Goal: Task Accomplishment & Management: Use online tool/utility

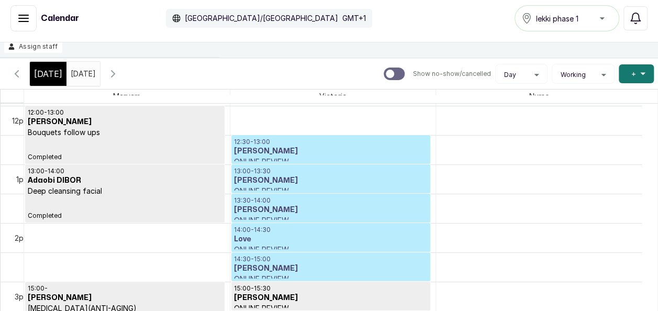
scroll to position [120, 0]
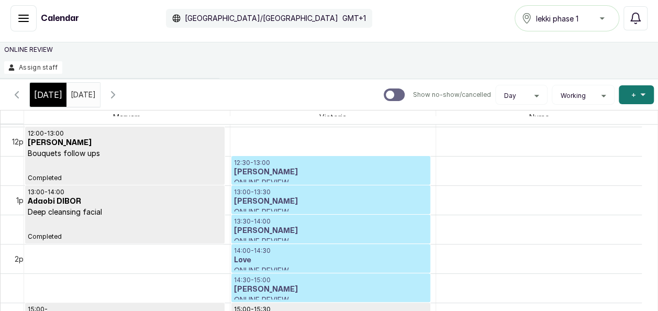
click at [126, 84] on button "Show no-show/cancelled" at bounding box center [113, 94] width 25 height 25
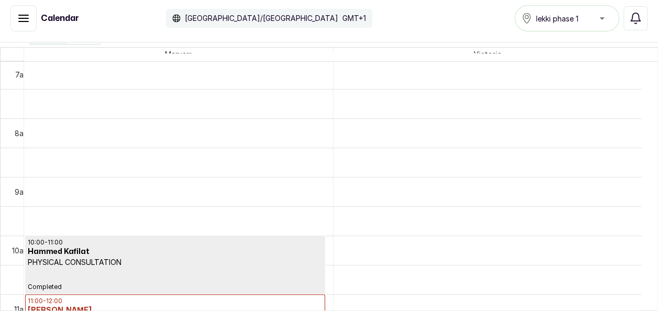
scroll to position [0, 0]
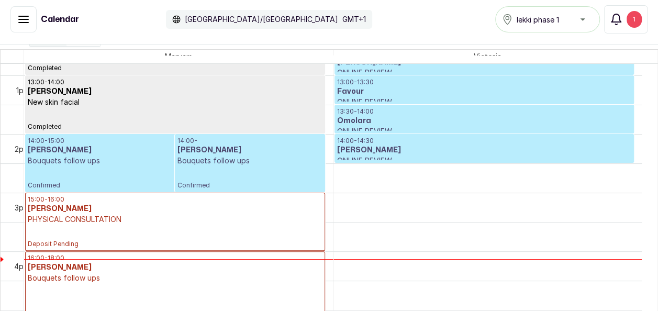
click at [638, 25] on div "1" at bounding box center [634, 19] width 15 height 17
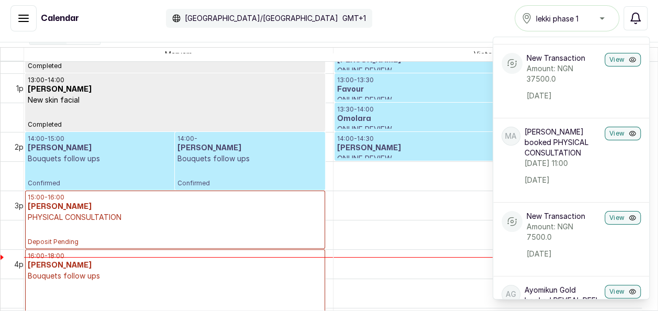
scroll to position [300, 0]
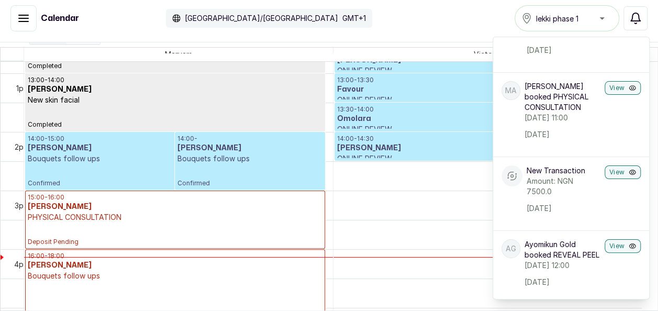
click at [379, 24] on div "Calendar [GEOGRAPHIC_DATA]/[GEOGRAPHIC_DATA] GMT+1 lekki phase 1 Notifications …" at bounding box center [328, 18] width 637 height 26
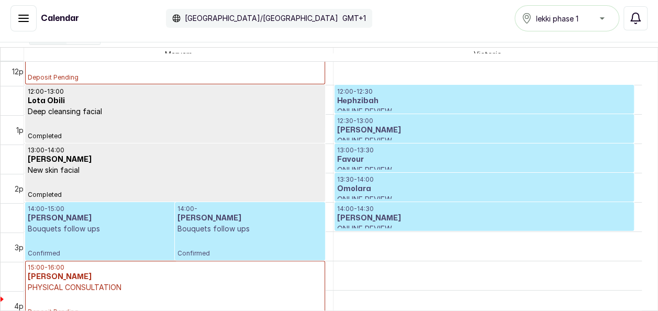
scroll to position [660, 0]
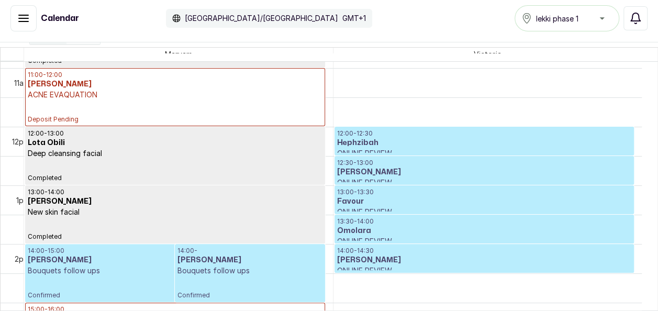
click at [224, 90] on p "ACNE EVAQUATION" at bounding box center [175, 95] width 295 height 10
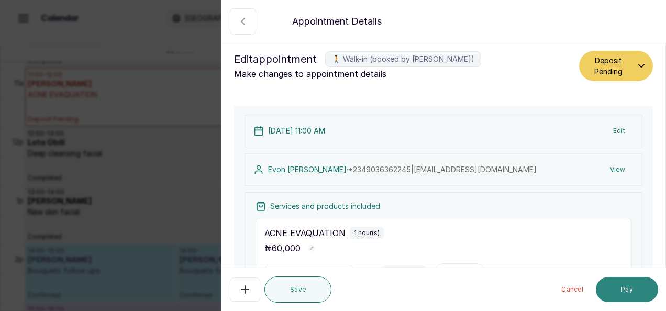
click at [619, 289] on button "Pay" at bounding box center [627, 289] width 62 height 25
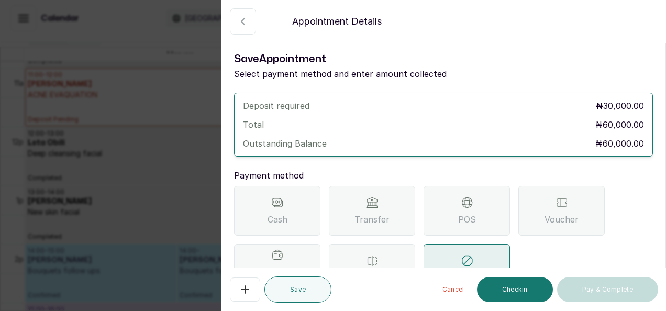
click at [286, 215] on span "Cash" at bounding box center [278, 219] width 20 height 13
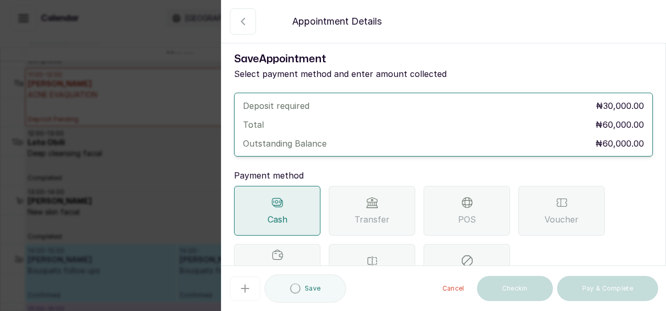
scroll to position [124, 0]
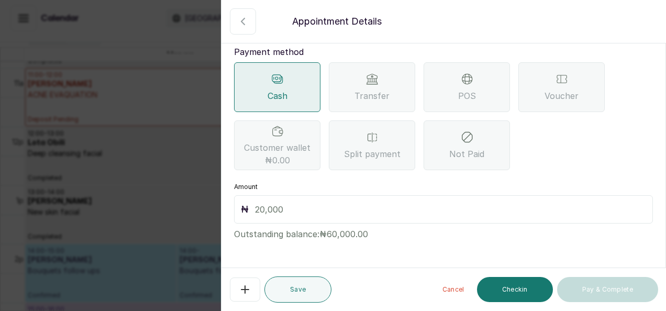
drag, startPoint x: 406, startPoint y: 195, endPoint x: 404, endPoint y: 206, distance: 11.6
click at [404, 206] on div "₦" at bounding box center [443, 209] width 419 height 28
click at [404, 206] on input "text" at bounding box center [450, 209] width 391 height 15
type input "60,000"
click at [521, 292] on button "Checkin" at bounding box center [515, 289] width 76 height 25
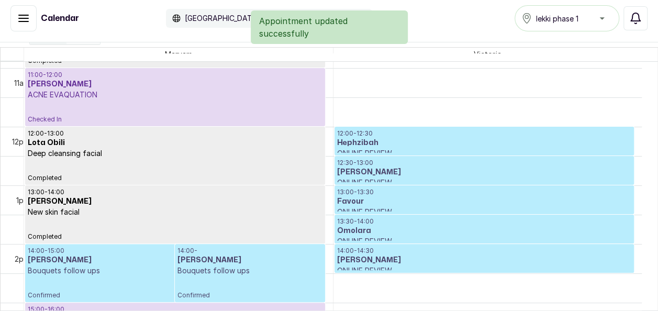
click at [226, 104] on div "11:00 - 12:00 Evoh [PERSON_NAME] EVAQUATION Checked In" at bounding box center [175, 97] width 295 height 53
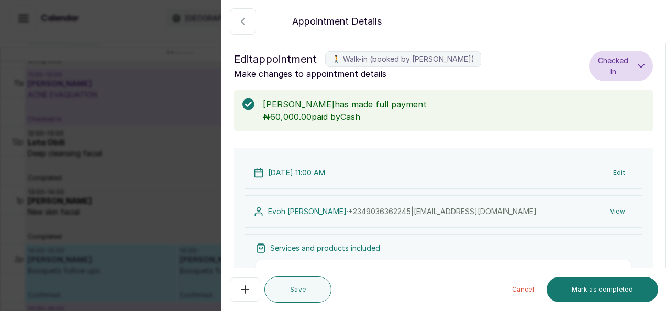
scroll to position [241, 0]
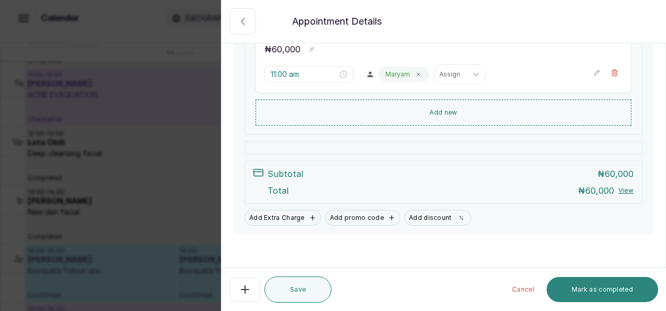
click at [624, 292] on button "Mark as completed" at bounding box center [603, 289] width 112 height 25
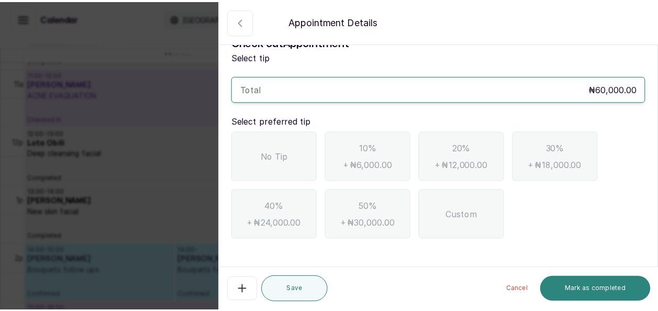
scroll to position [16, 0]
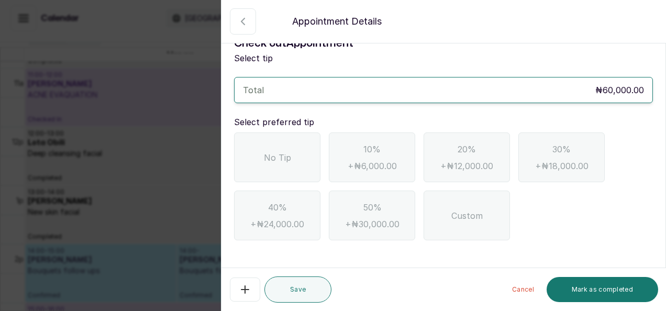
click at [274, 161] on span "No Tip" at bounding box center [277, 157] width 27 height 13
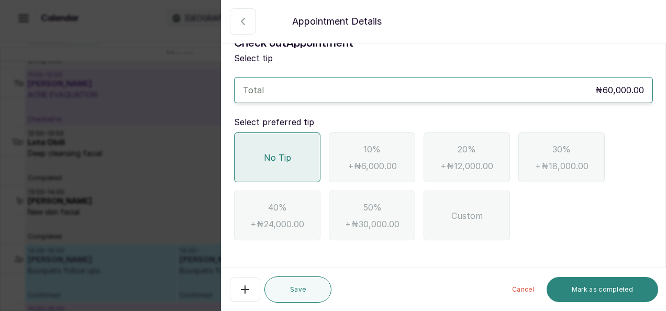
click at [587, 285] on button "Mark as completed" at bounding box center [603, 289] width 112 height 25
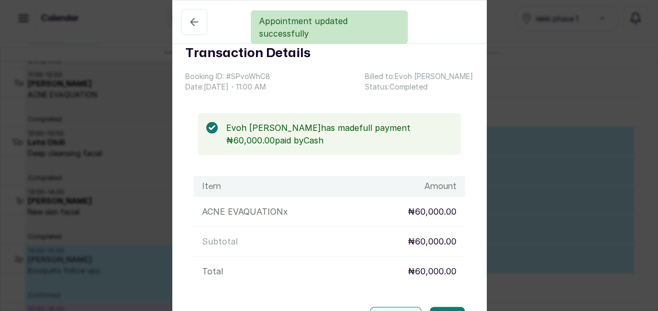
scroll to position [93, 0]
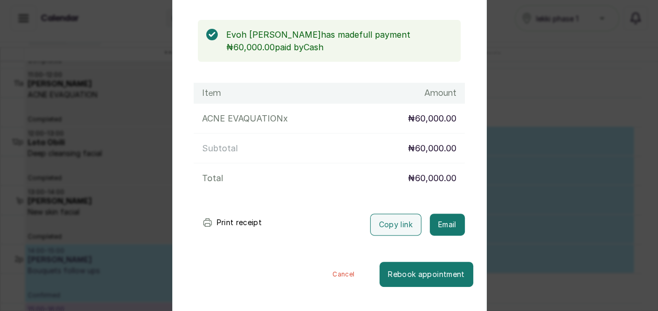
click at [333, 271] on button "Cancel" at bounding box center [343, 274] width 72 height 25
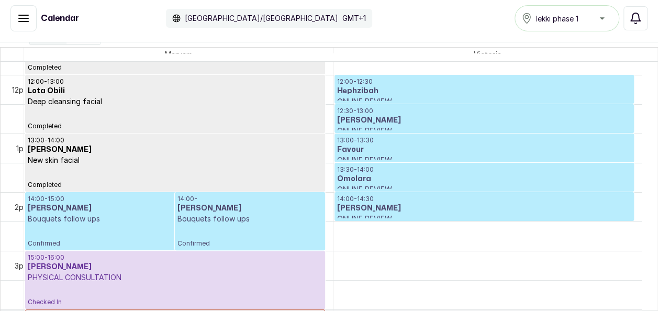
scroll to position [702, 0]
